Goal: Task Accomplishment & Management: Complete application form

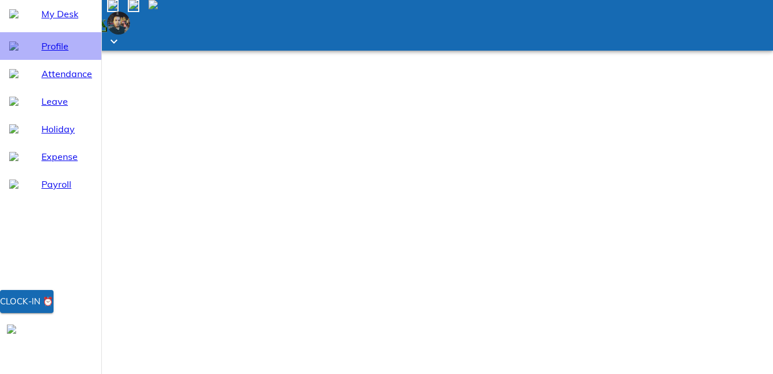
click at [41, 53] on span "Profile" at bounding box center [66, 46] width 51 height 14
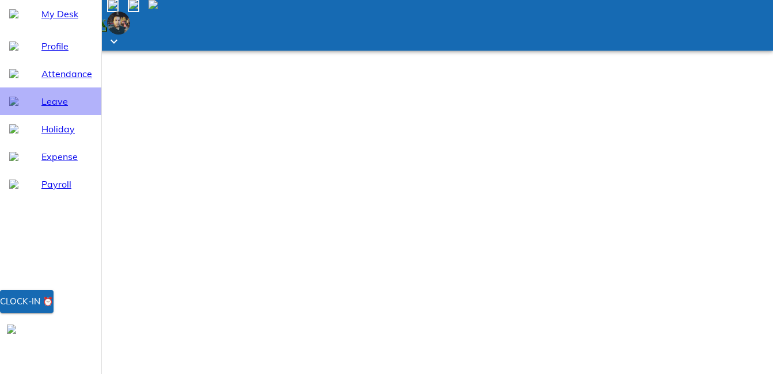
click at [44, 108] on span "Leave" at bounding box center [66, 101] width 51 height 14
select select "9"
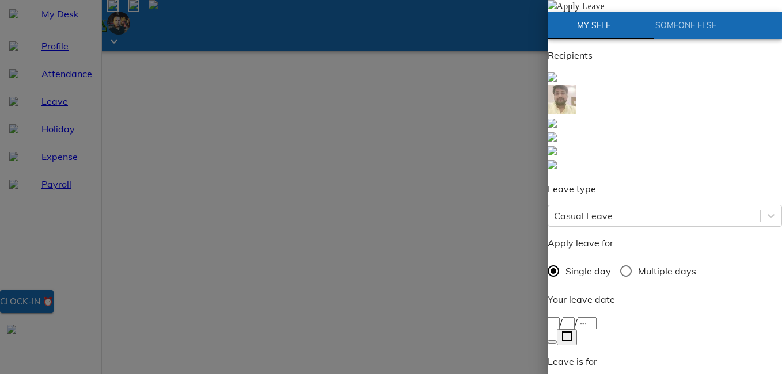
click at [572, 331] on icon "button" at bounding box center [566, 336] width 11 height 11
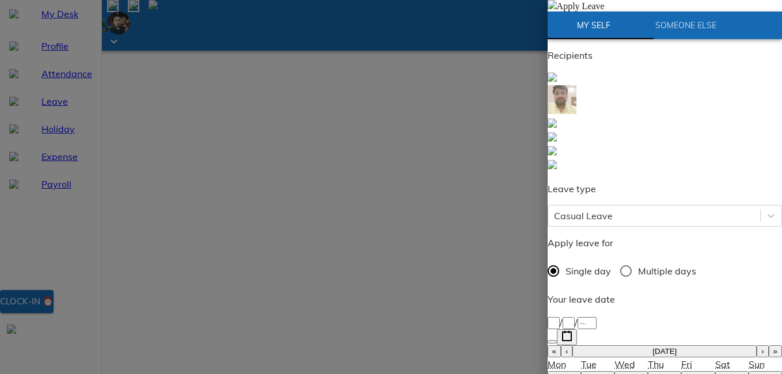
click at [648, 371] on button "4" at bounding box center [664, 377] width 33 height 12
type input "[DATE]"
type input "4"
type input "9"
type input "2025"
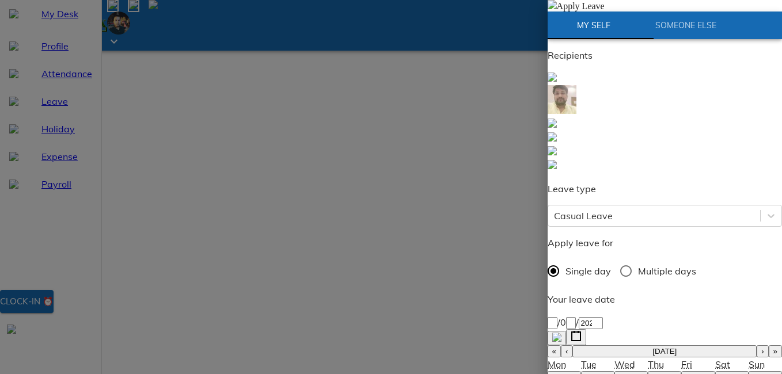
type input "[PERSON_NAME]"
type textarea "a"
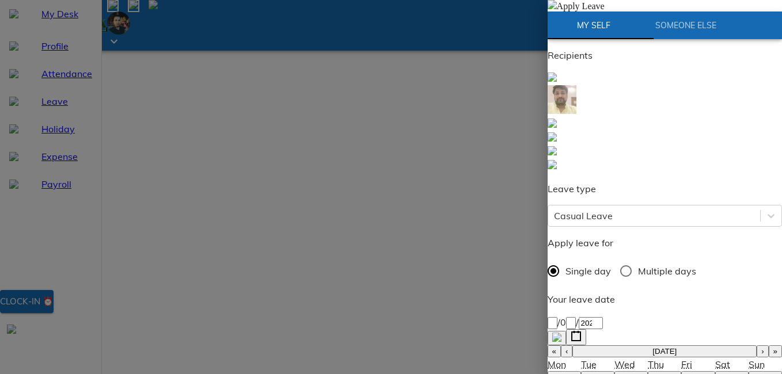
type textarea "x"
type textarea "ad"
type textarea "x"
type textarea "add"
type textarea "x"
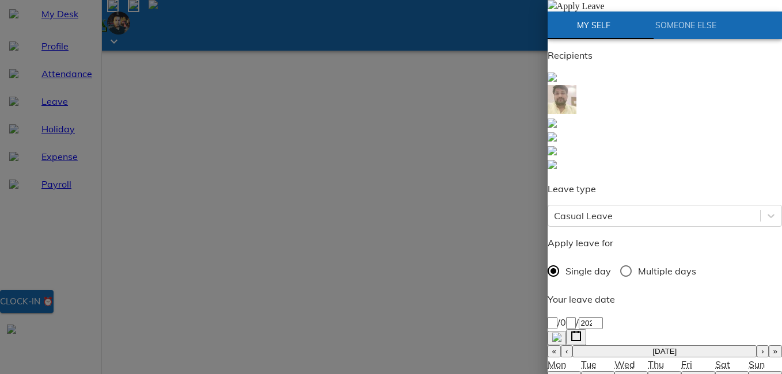
type textarea "add"
type textarea "x"
type textarea "add c"
type textarea "x"
type textarea "add cl"
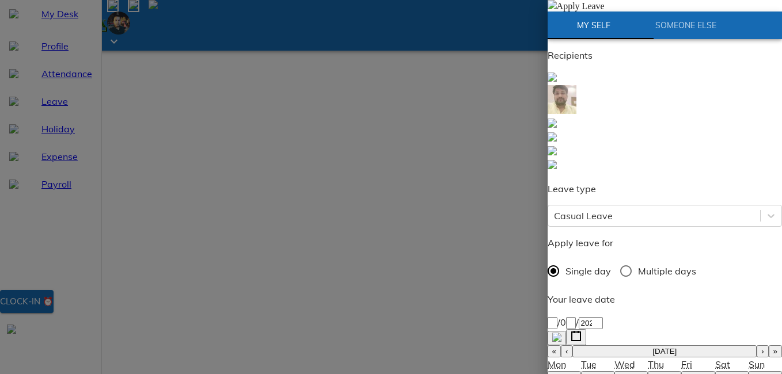
type textarea "x"
type textarea "add cl"
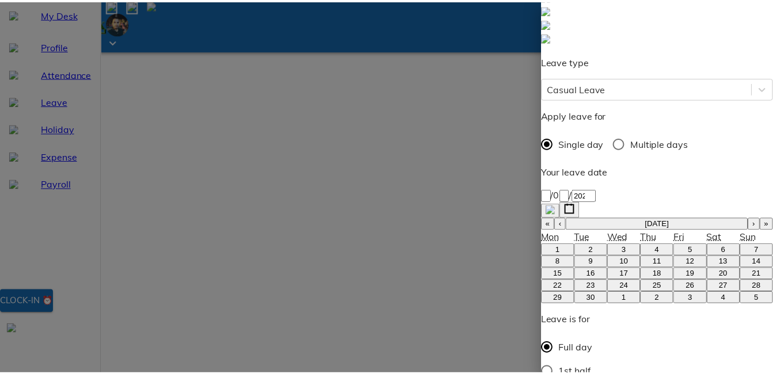
scroll to position [130, 0]
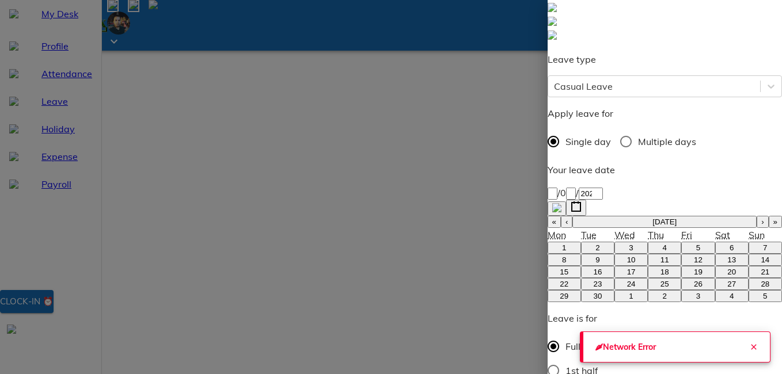
click at [749, 343] on icon "Close" at bounding box center [753, 347] width 9 height 9
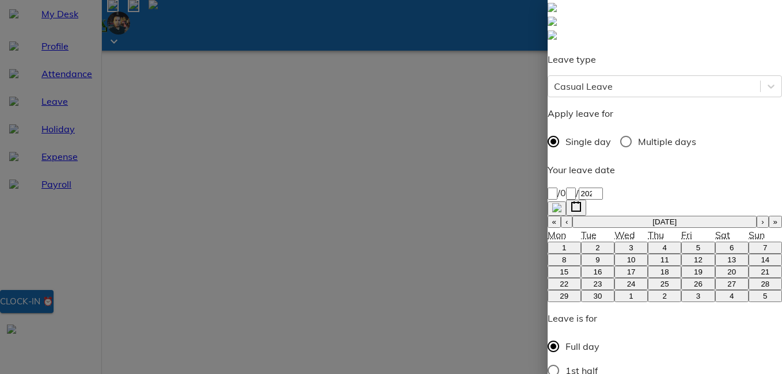
type textarea "x"
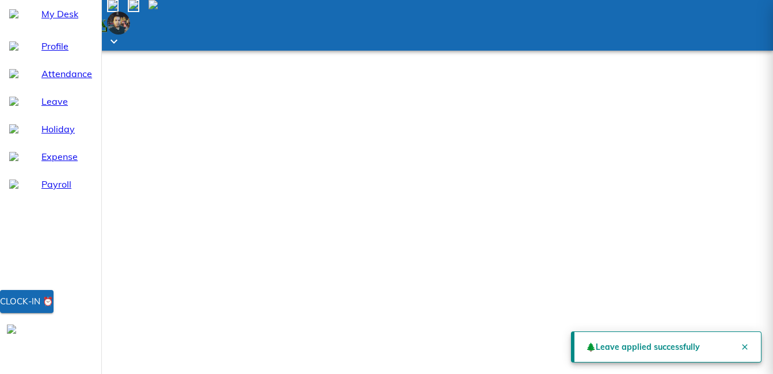
scroll to position [17, 0]
click at [737, 347] on button "Close" at bounding box center [744, 347] width 23 height 23
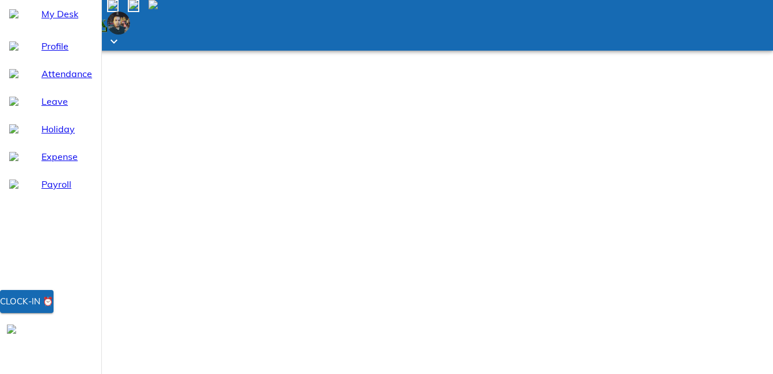
scroll to position [92, 0]
